Goal: Information Seeking & Learning: Learn about a topic

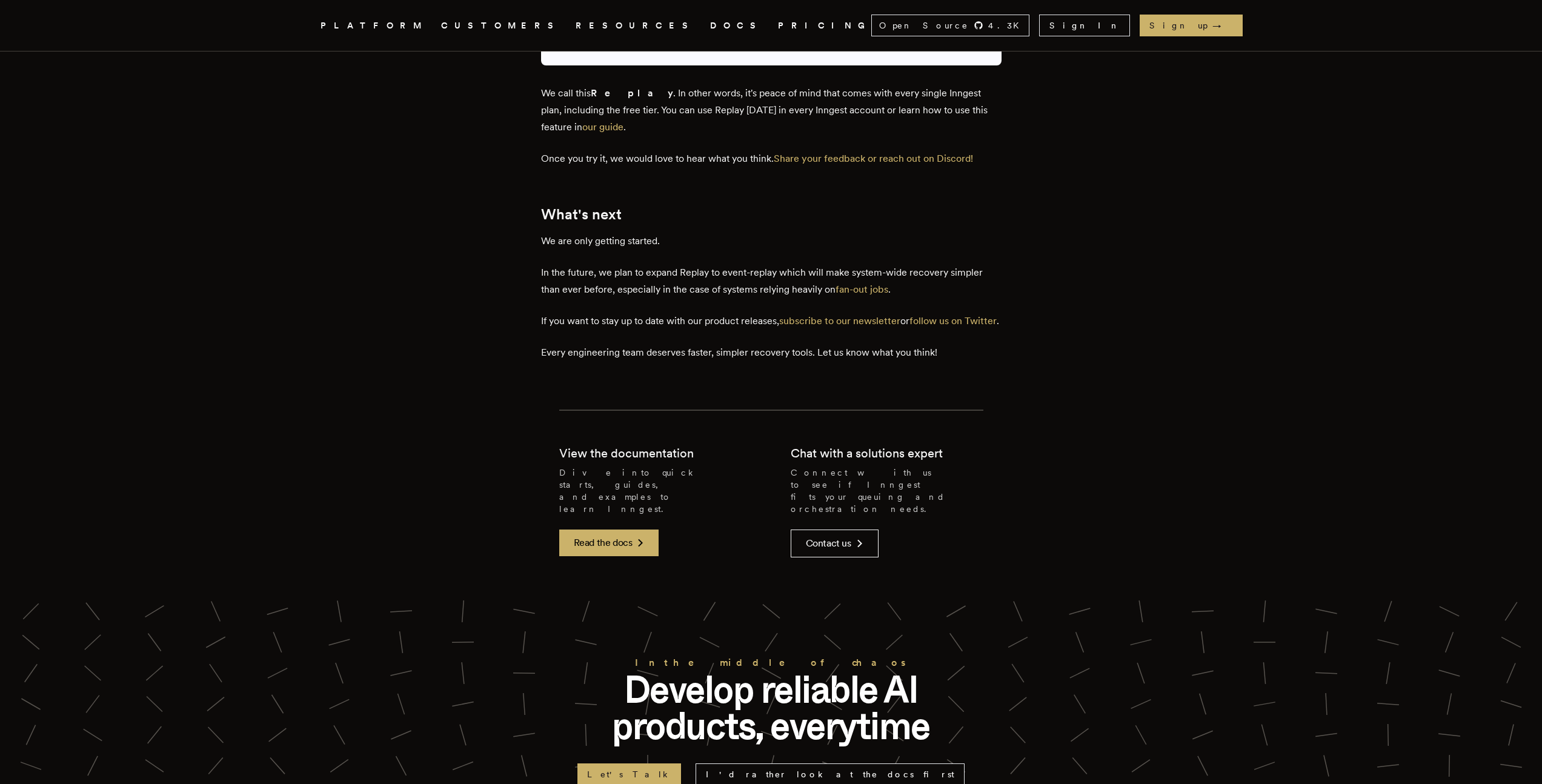
scroll to position [2637, 0]
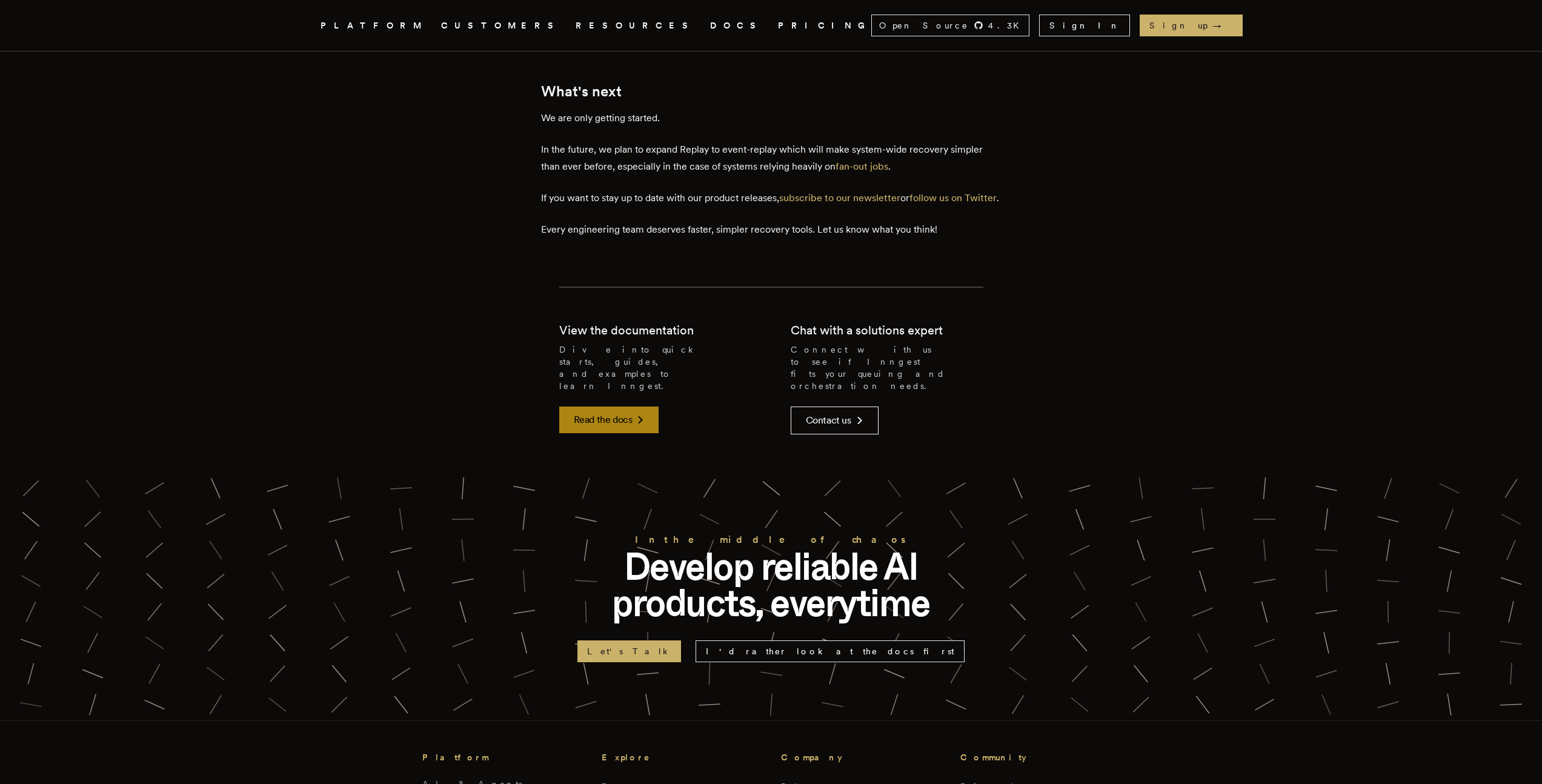
click at [613, 406] on link "Read the docs" at bounding box center [609, 420] width 100 height 26
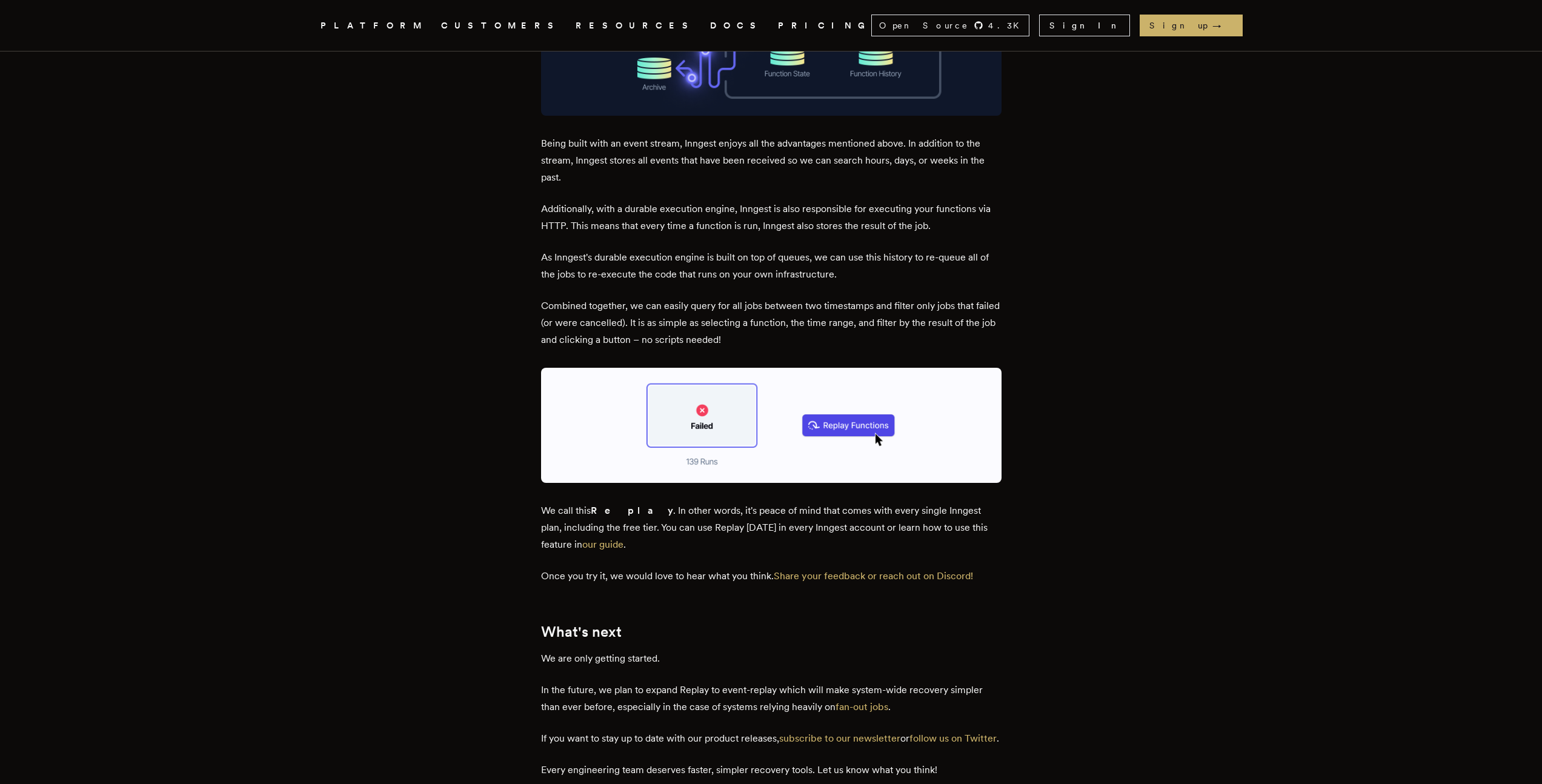
scroll to position [2044, 0]
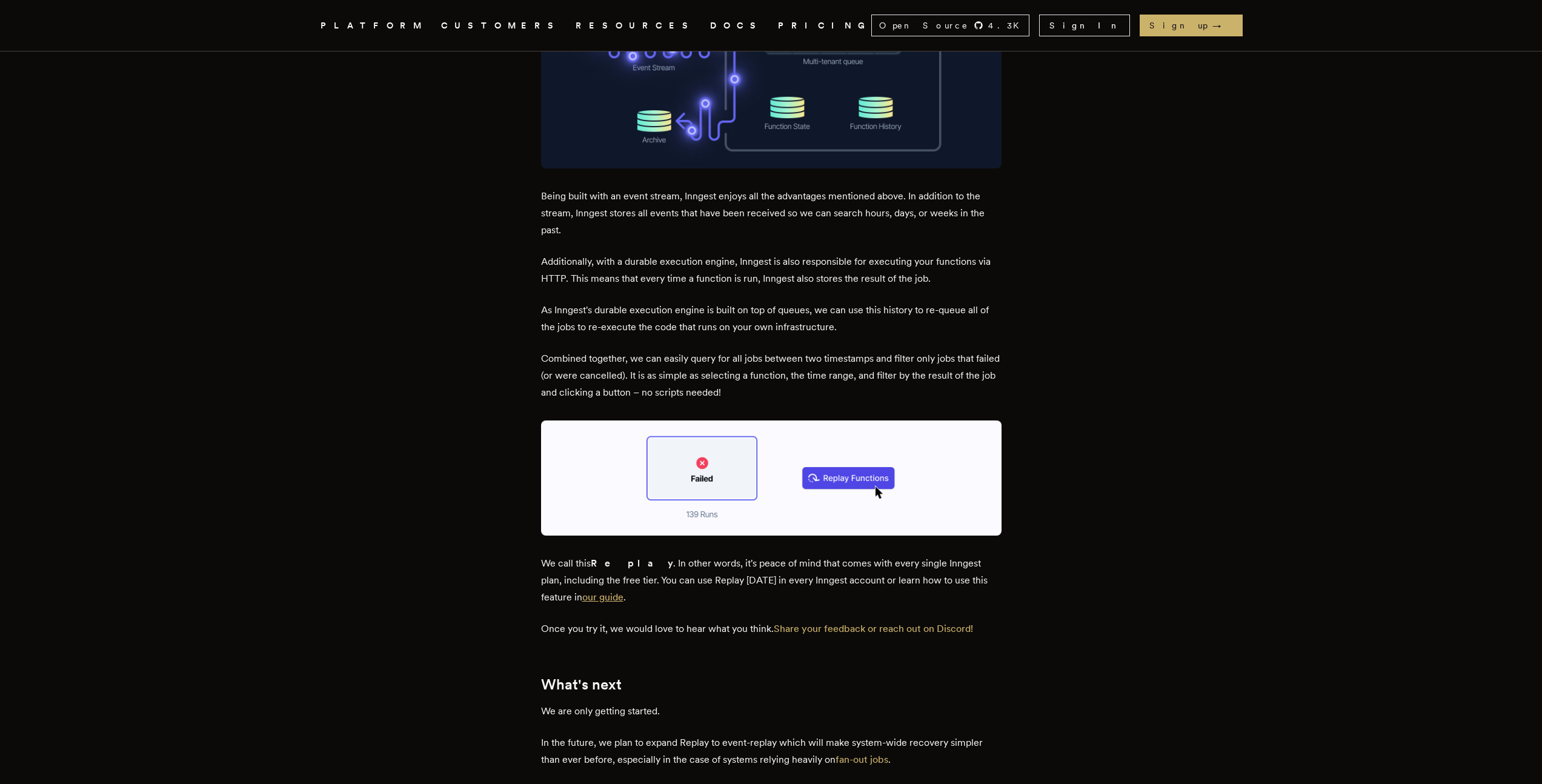
click at [582, 591] on link "our guide" at bounding box center [603, 597] width 41 height 11
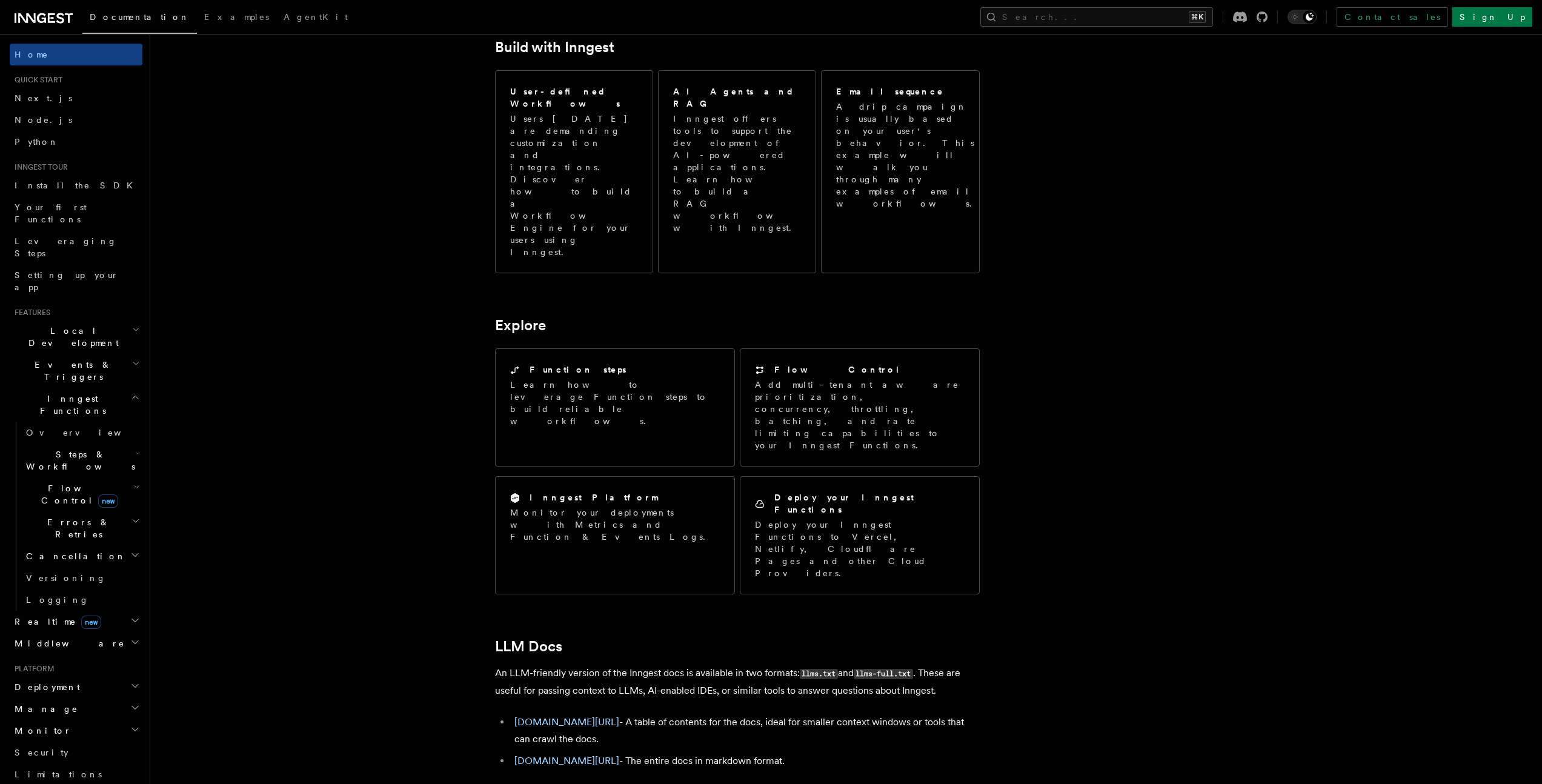
scroll to position [762, 0]
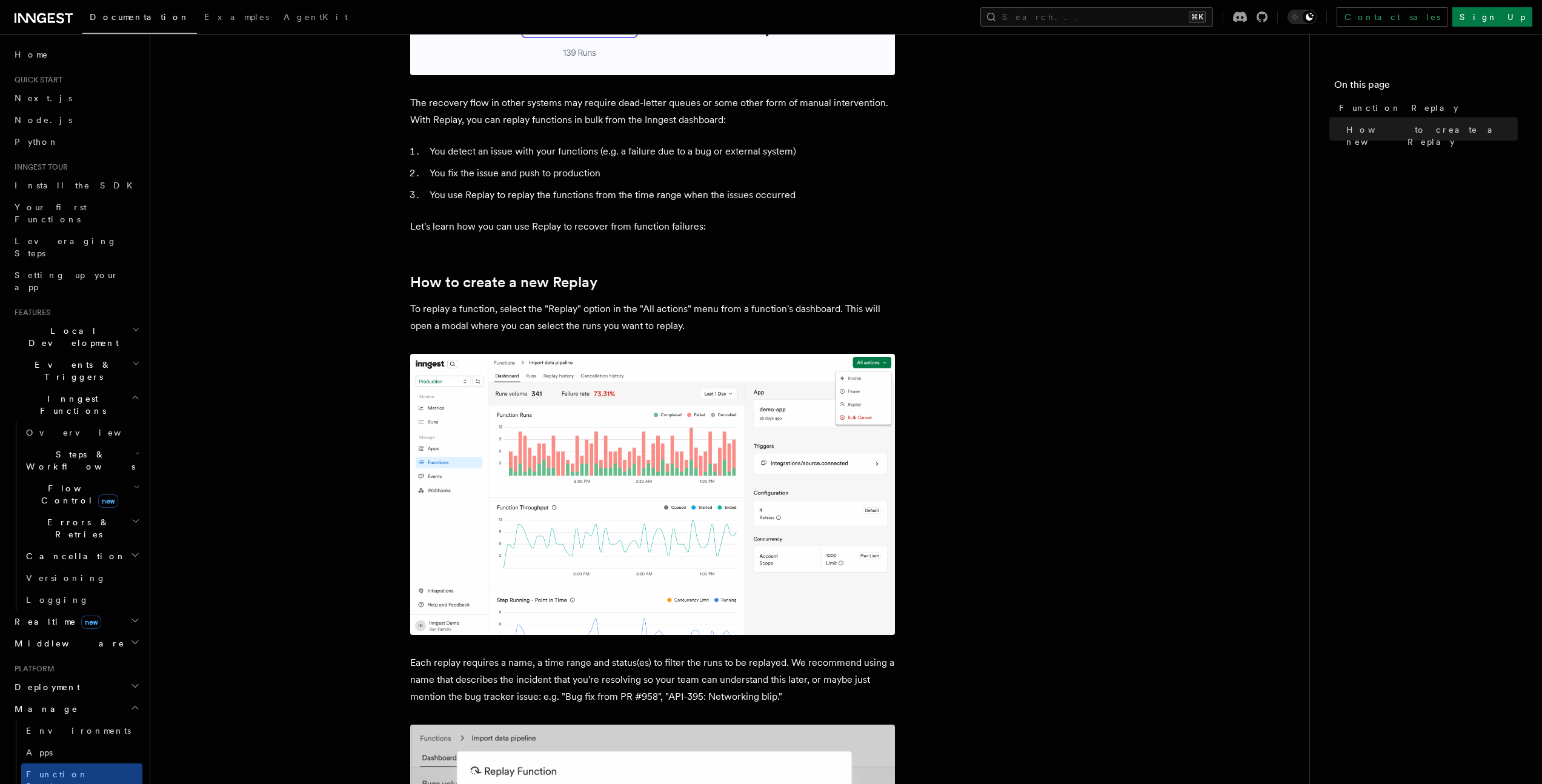
scroll to position [207, 0]
